Goal: Find specific page/section: Find specific page/section

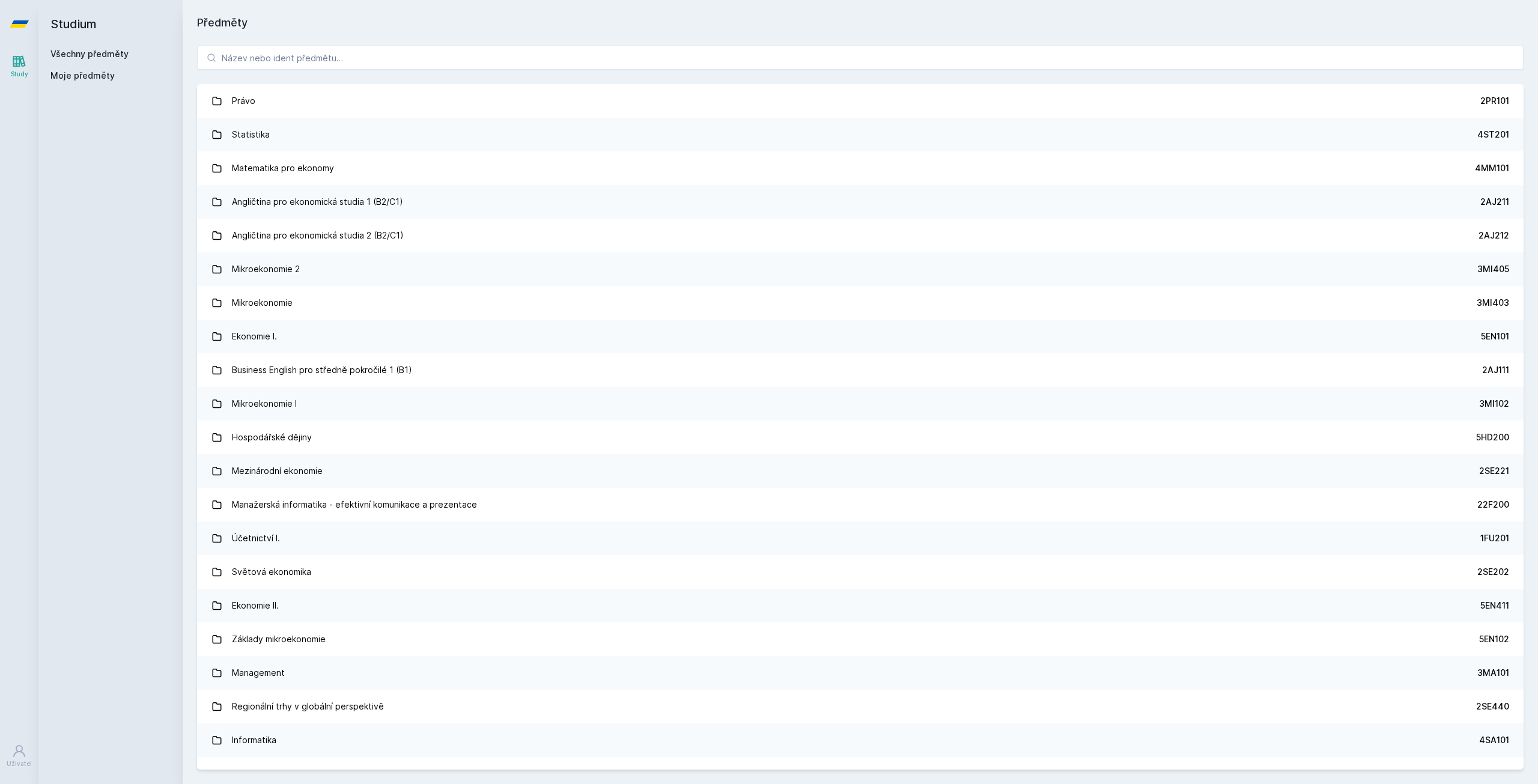
click at [71, 77] on span "Moje předměty" at bounding box center [82, 75] width 64 height 12
click at [334, 57] on input "search" at bounding box center [861, 58] width 1327 height 24
paste input "4SA220"
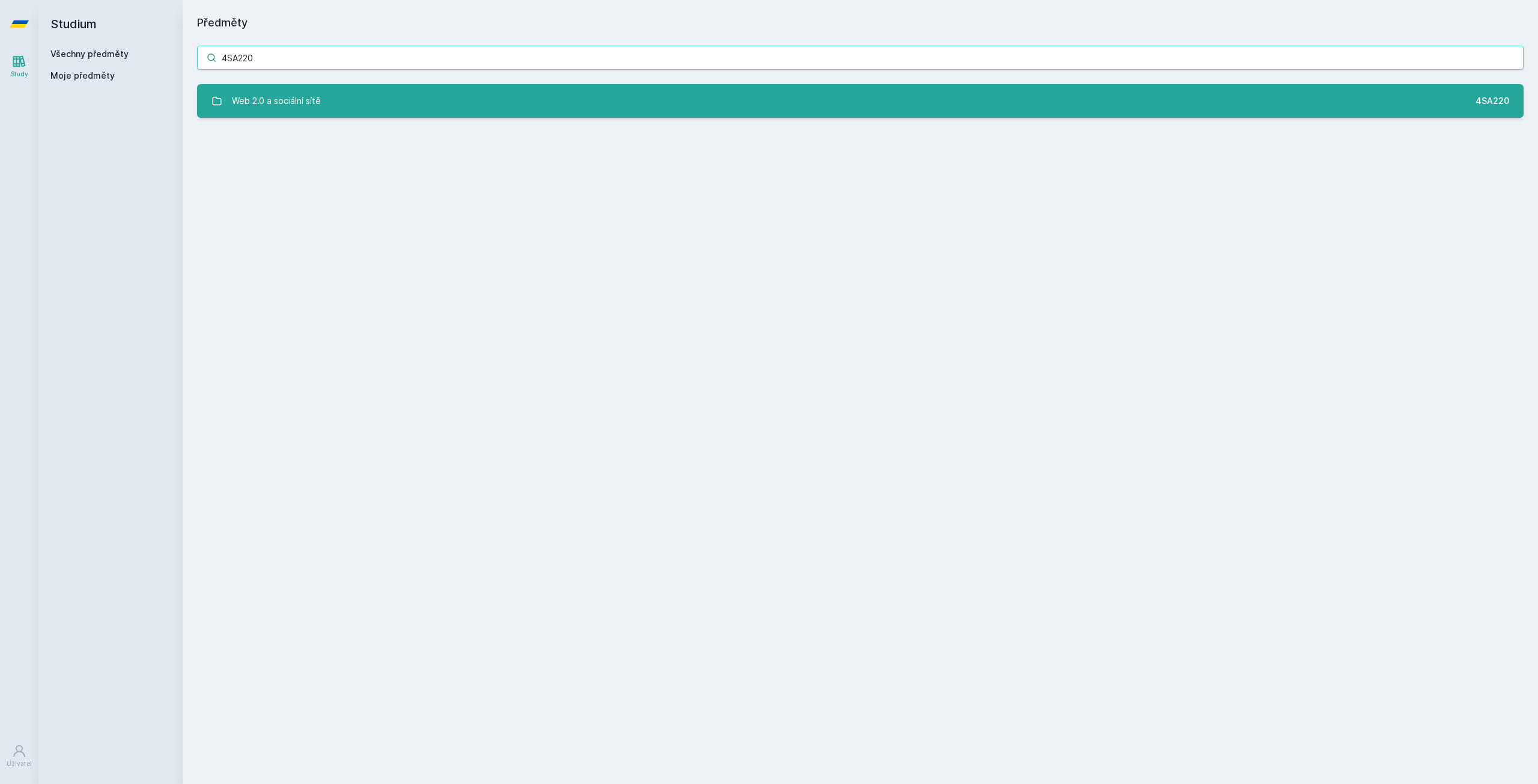
type input "4SA220"
click at [342, 107] on link "Web 2.0 a sociální sítě 4SA220" at bounding box center [861, 101] width 1327 height 34
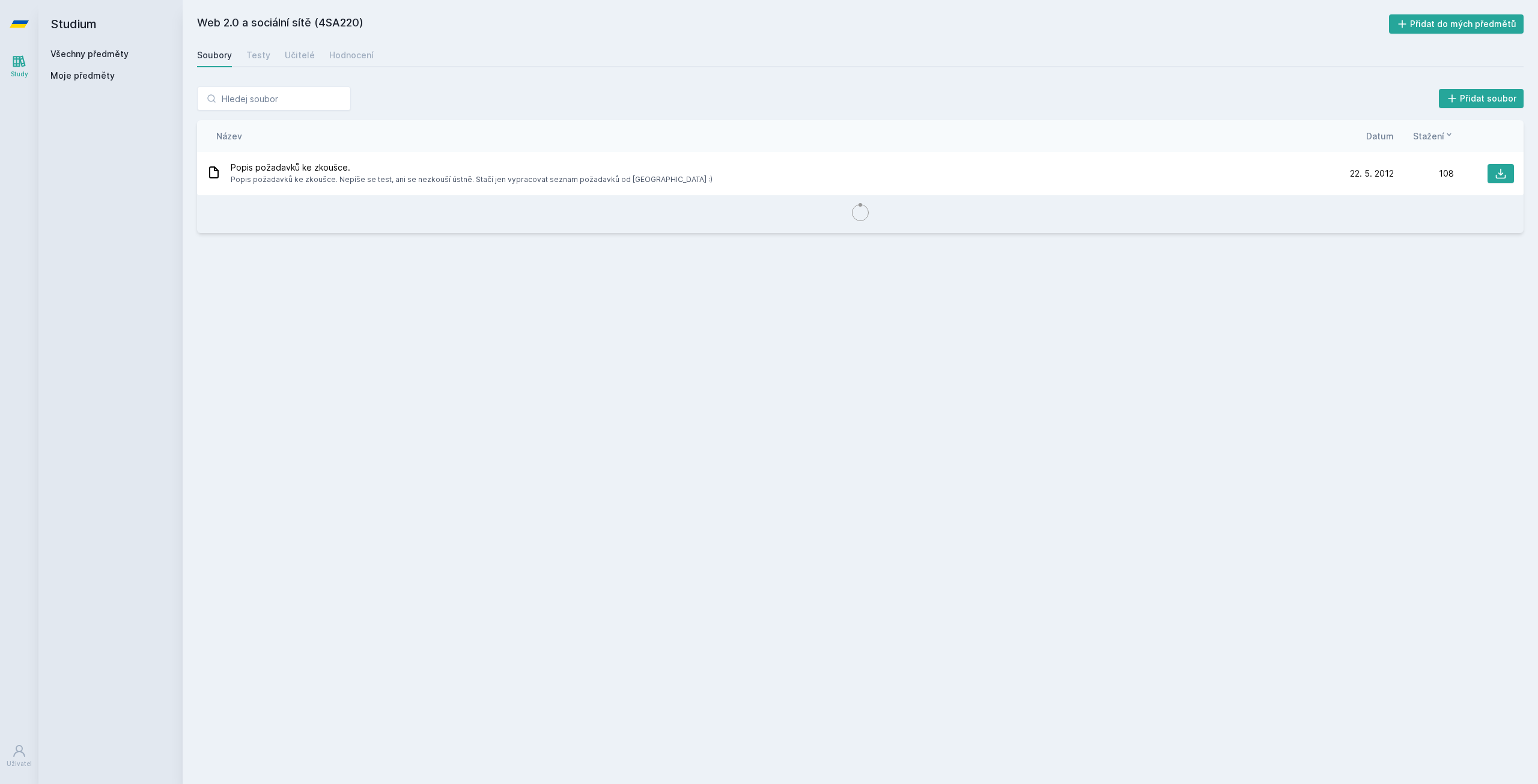
click at [354, 42] on div "Web 2.0 a sociální sítě (4SA220) Přidat do mých předmětů [GEOGRAPHIC_DATA] Test…" at bounding box center [861, 392] width 1327 height 755
click at [354, 49] on div "Hodnocení" at bounding box center [352, 55] width 45 height 12
